Goal: Information Seeking & Learning: Learn about a topic

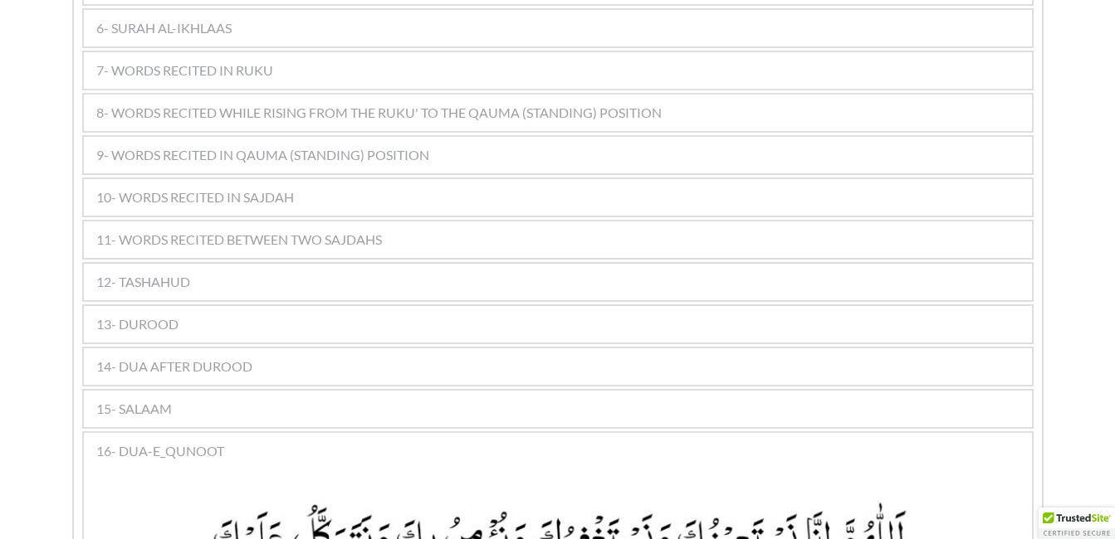
scroll to position [1194, 0]
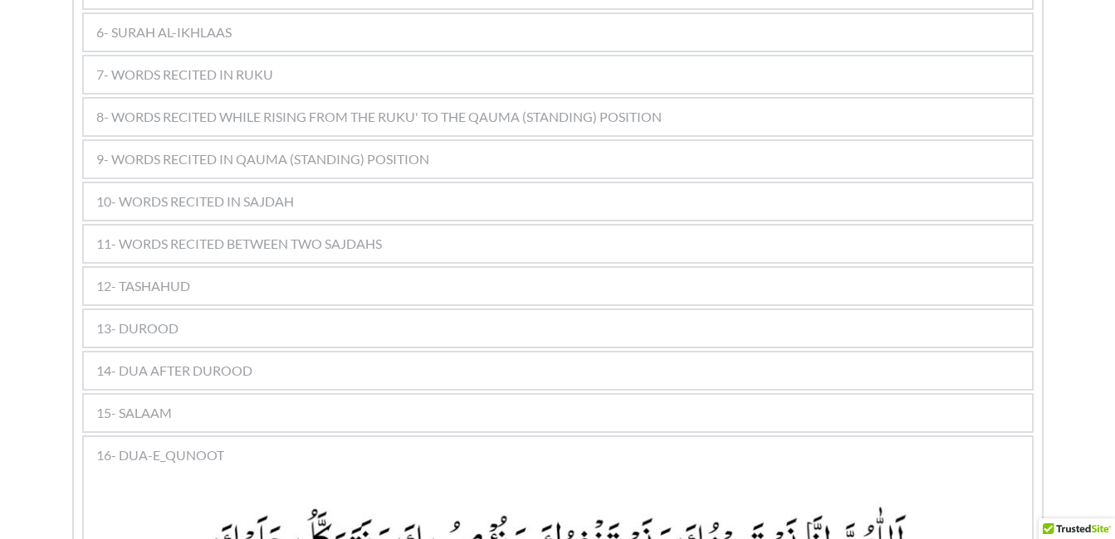
click at [439, 226] on div "11- WORDS RECITED BETWEEN TWO SAJDAHS" at bounding box center [558, 244] width 948 height 37
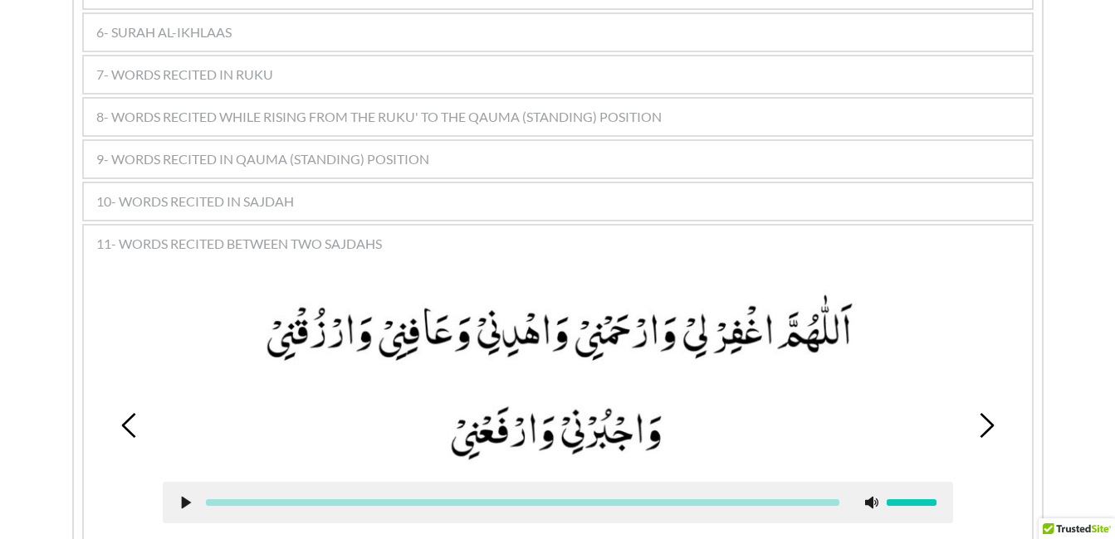
click at [696, 388] on picture at bounding box center [558, 378] width 790 height 176
click at [988, 413] on use at bounding box center [986, 425] width 14 height 25
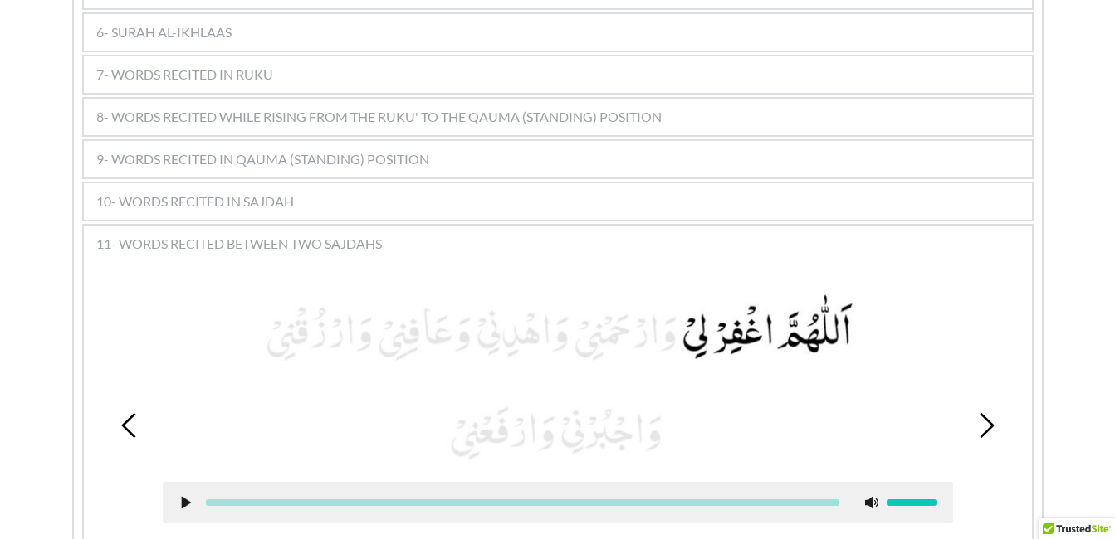
click at [181, 496] on icon at bounding box center [185, 502] width 13 height 13
click at [182, 485] on div at bounding box center [558, 502] width 790 height 41
click at [182, 497] on use at bounding box center [185, 503] width 11 height 12
click at [349, 296] on picture at bounding box center [558, 378] width 790 height 176
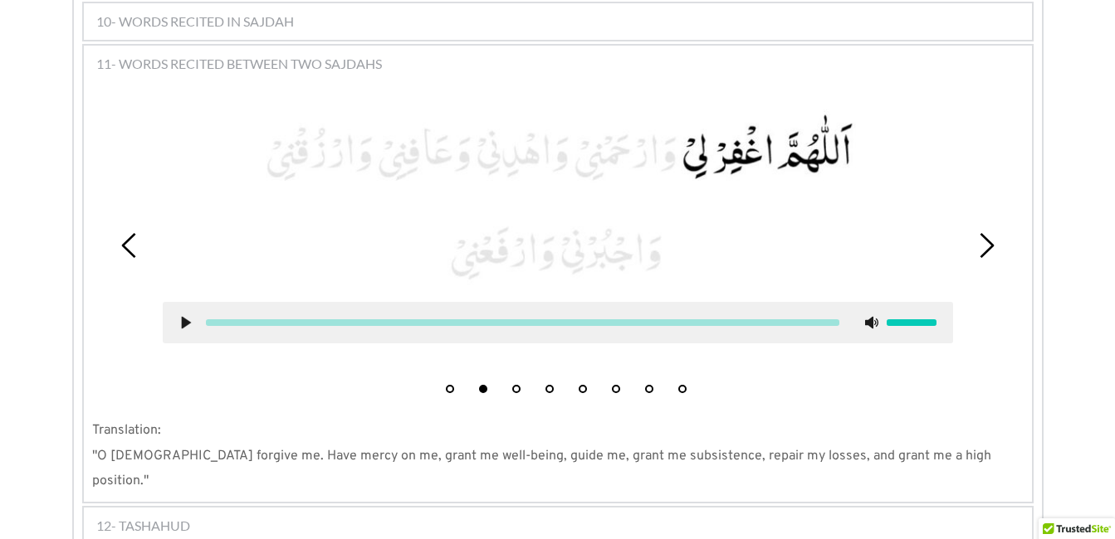
scroll to position [1327, 0]
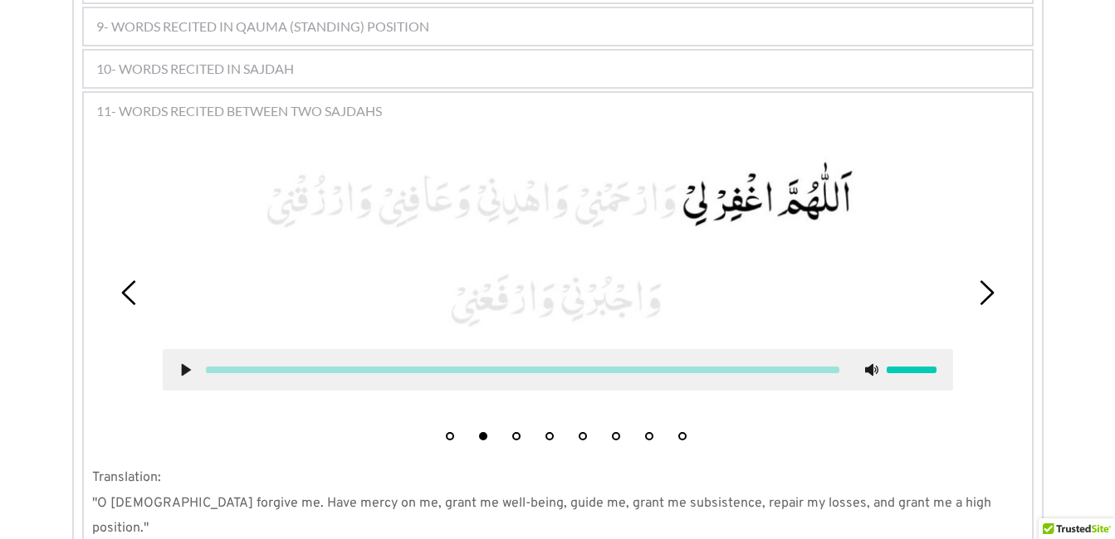
click at [515, 432] on button "3" at bounding box center [516, 436] width 8 height 8
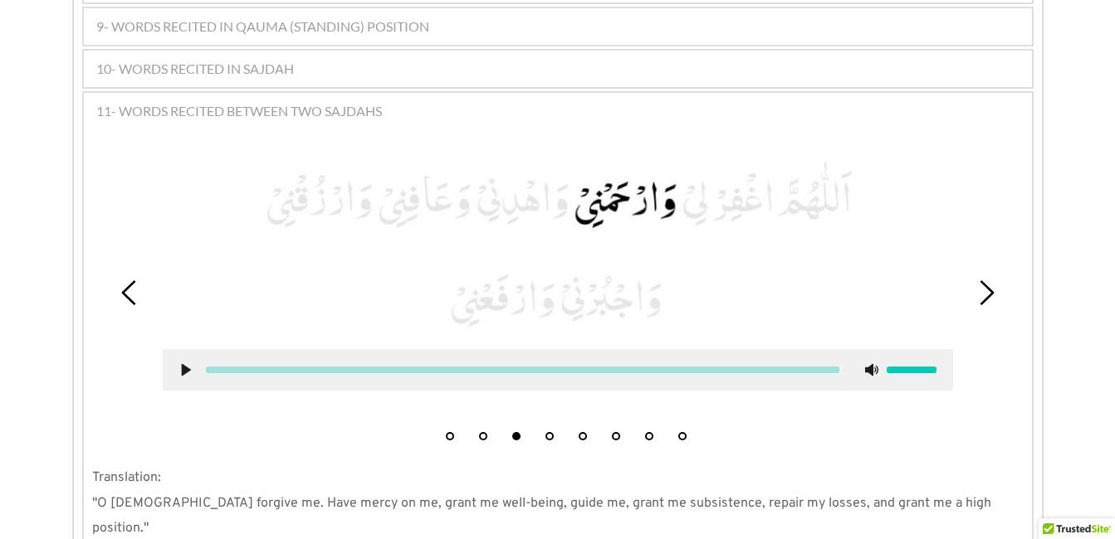
click at [181, 364] on icon at bounding box center [185, 370] width 13 height 13
click at [188, 364] on use at bounding box center [185, 370] width 11 height 12
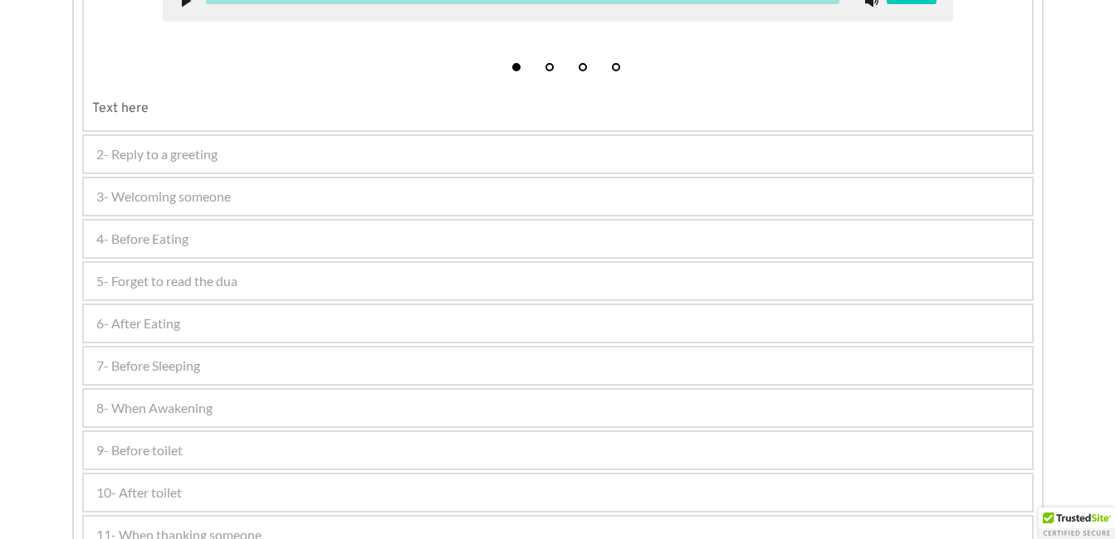
scroll to position [861, 0]
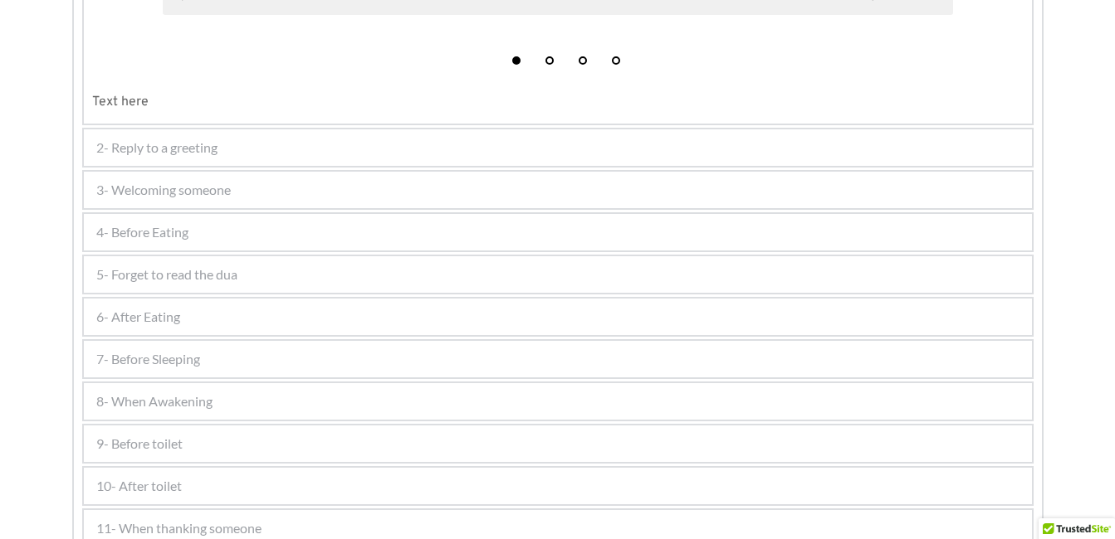
click at [539, 227] on div "4- Before Eating" at bounding box center [558, 232] width 948 height 37
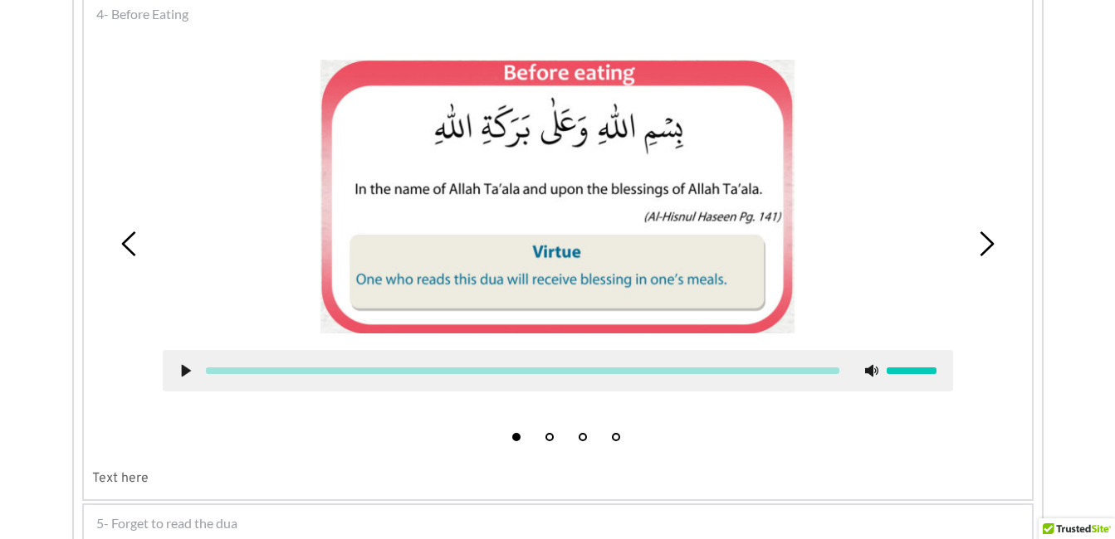
scroll to position [530, 0]
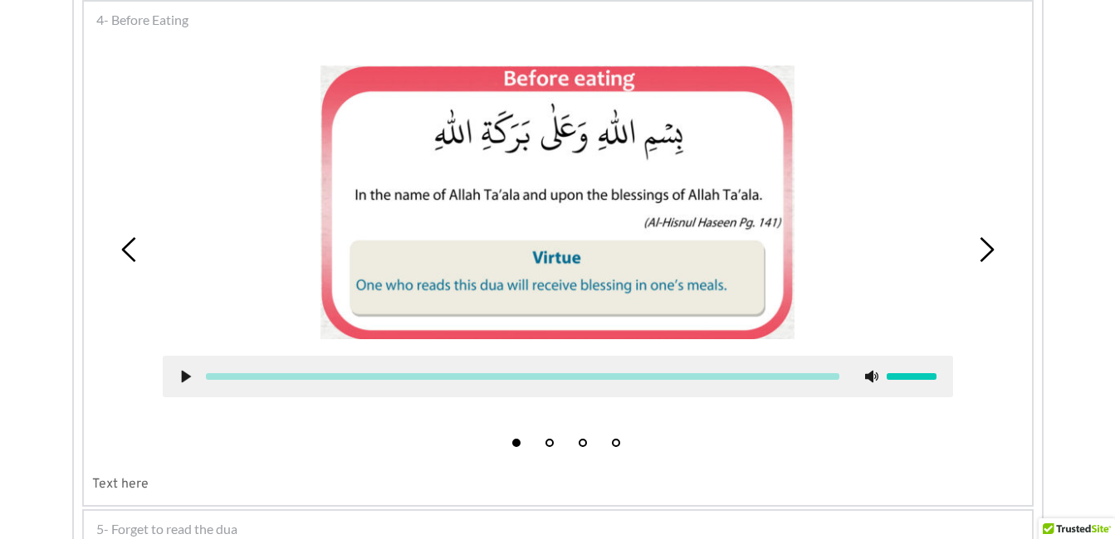
click at [979, 243] on icon at bounding box center [986, 249] width 25 height 25
click at [185, 373] on use at bounding box center [185, 376] width 9 height 12
click at [360, 262] on picture at bounding box center [557, 203] width 474 height 274
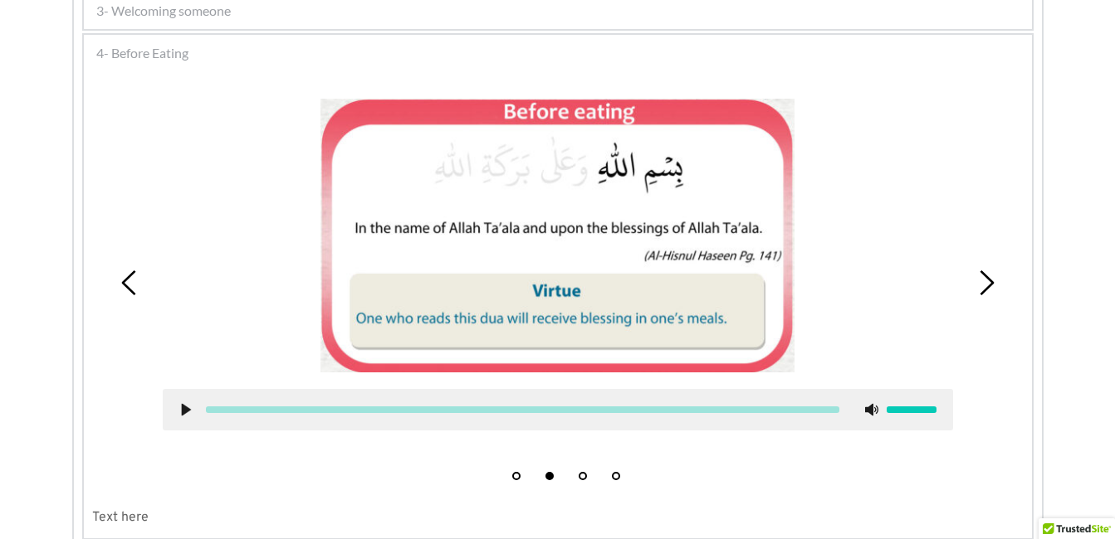
scroll to position [464, 0]
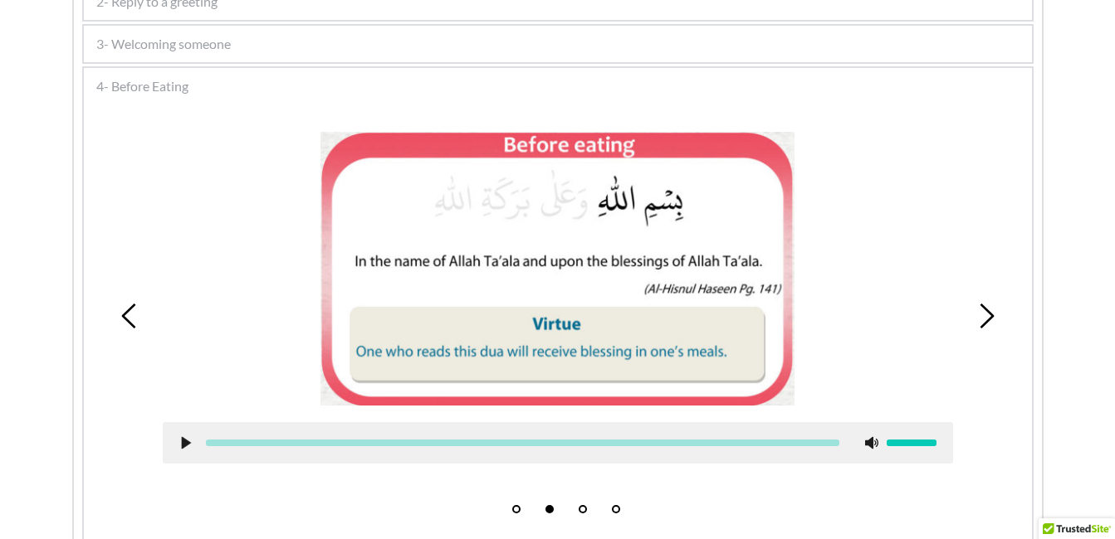
click at [982, 315] on icon at bounding box center [986, 316] width 25 height 25
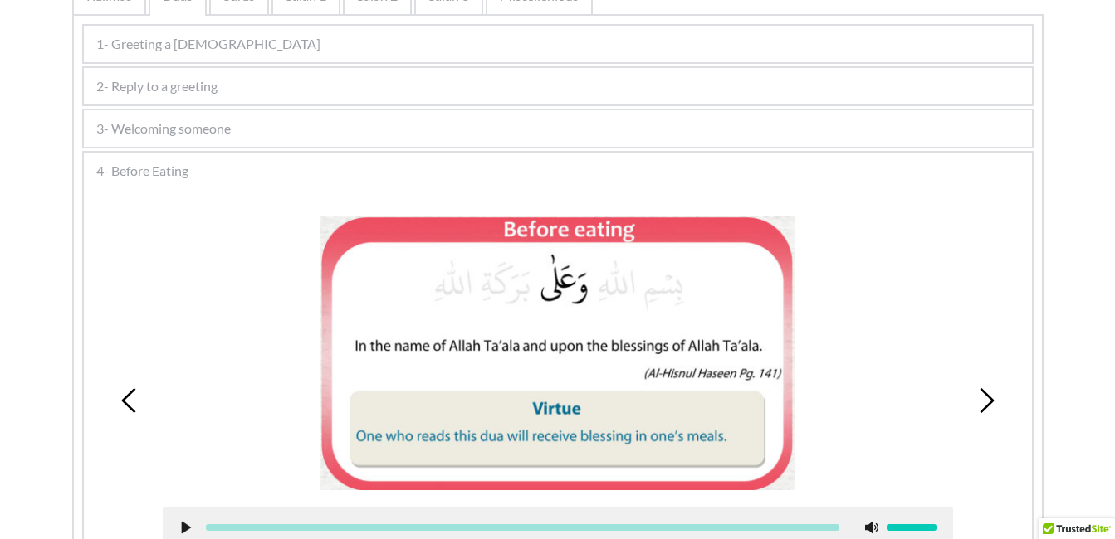
scroll to position [364, 0]
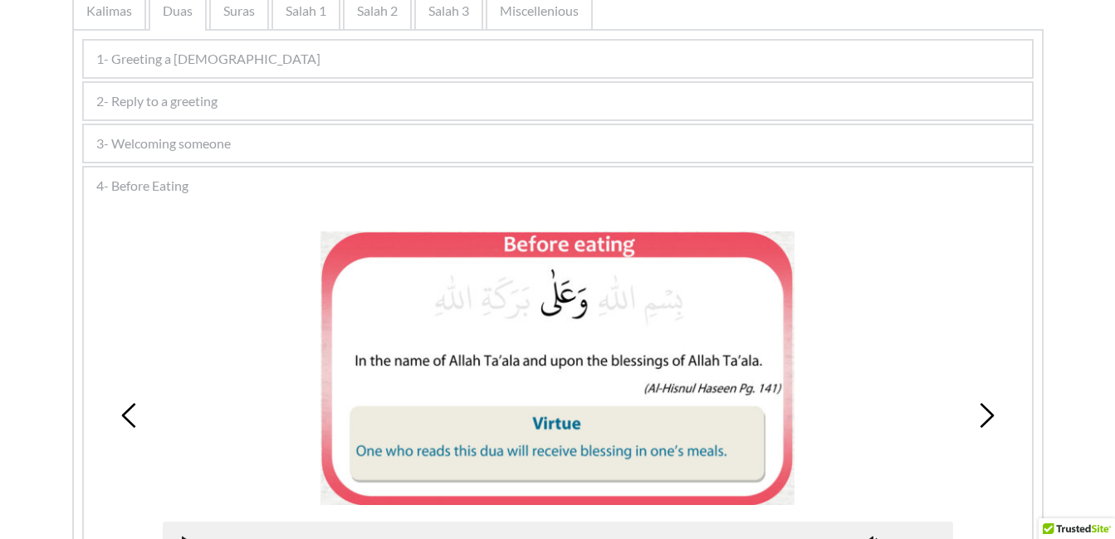
click at [983, 412] on icon at bounding box center [986, 415] width 25 height 25
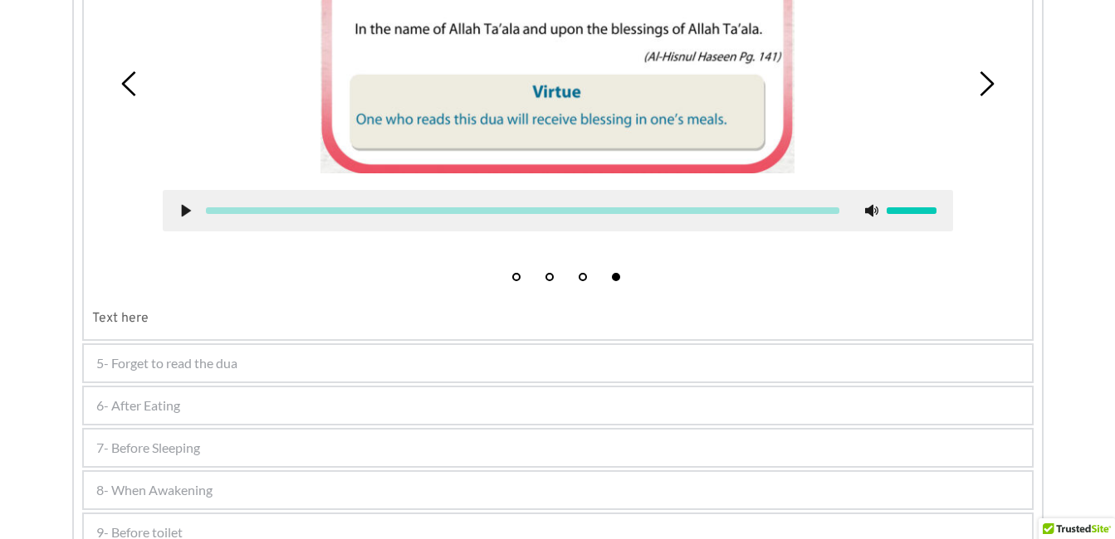
scroll to position [730, 0]
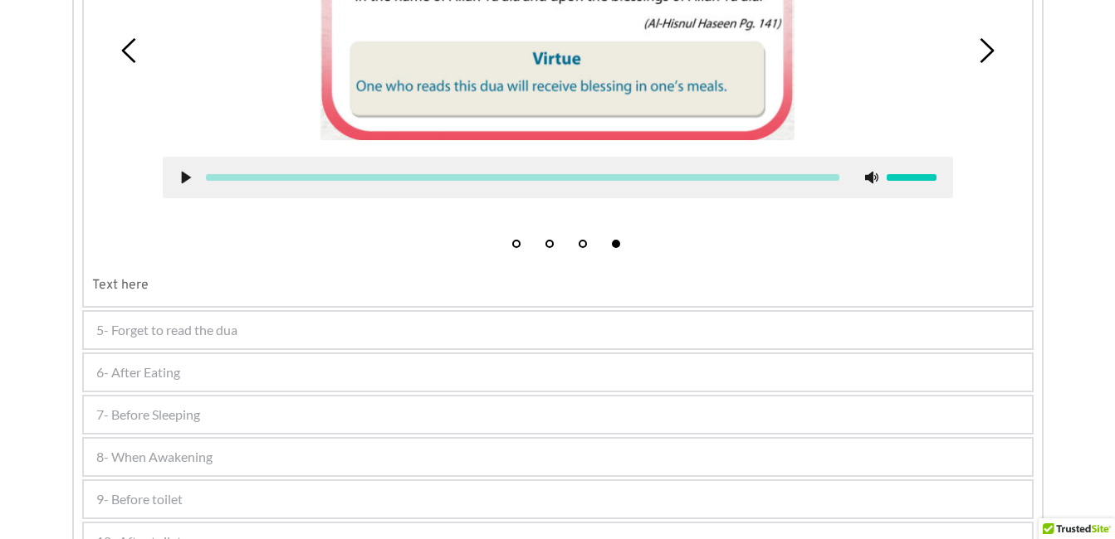
click at [694, 242] on div "1 2 3 4" at bounding box center [557, 51] width 931 height 411
